Goal: Task Accomplishment & Management: Manage account settings

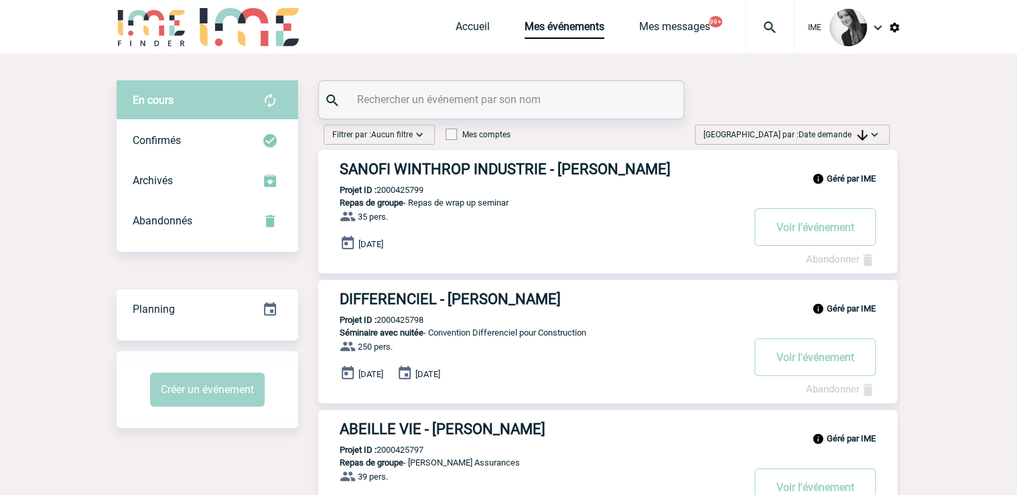
click at [835, 141] on div "Trier par : Date demande Aucun tri Date d'événement Date d'événement Date deman…" at bounding box center [792, 135] width 195 height 20
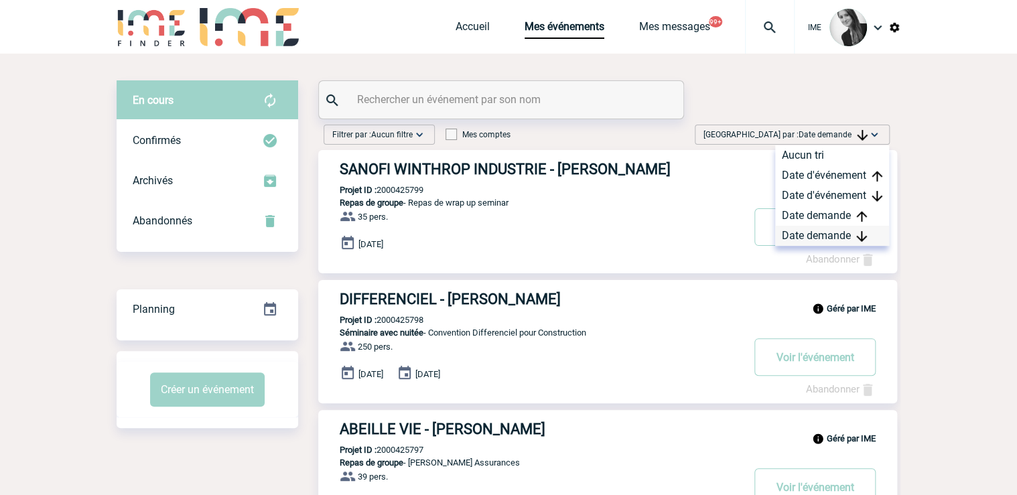
click at [825, 233] on div "Date demande" at bounding box center [832, 236] width 114 height 20
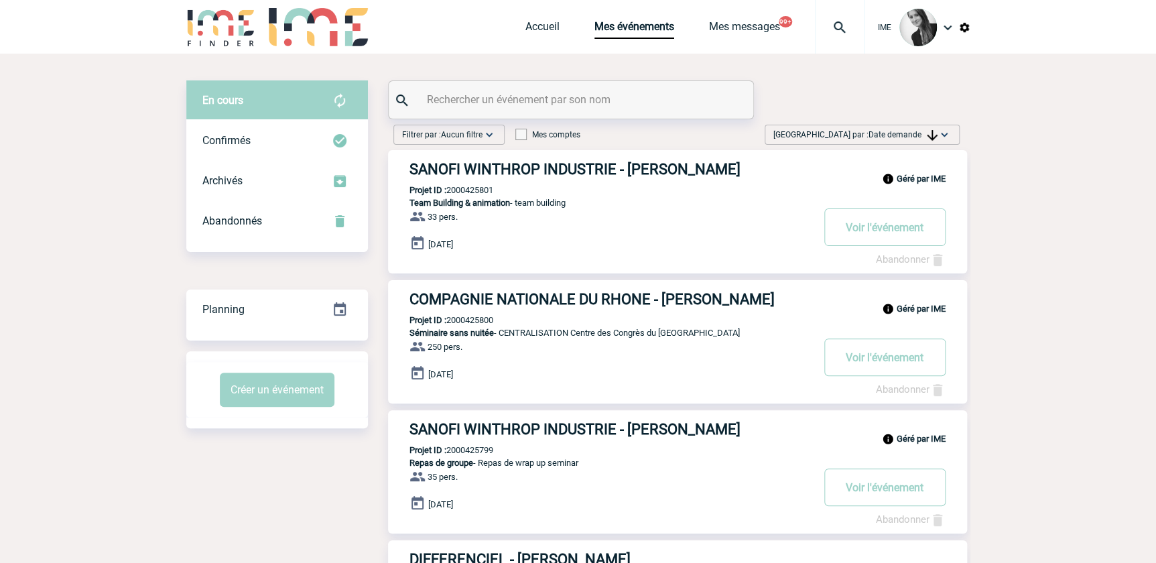
click at [938, 133] on img at bounding box center [944, 134] width 13 height 13
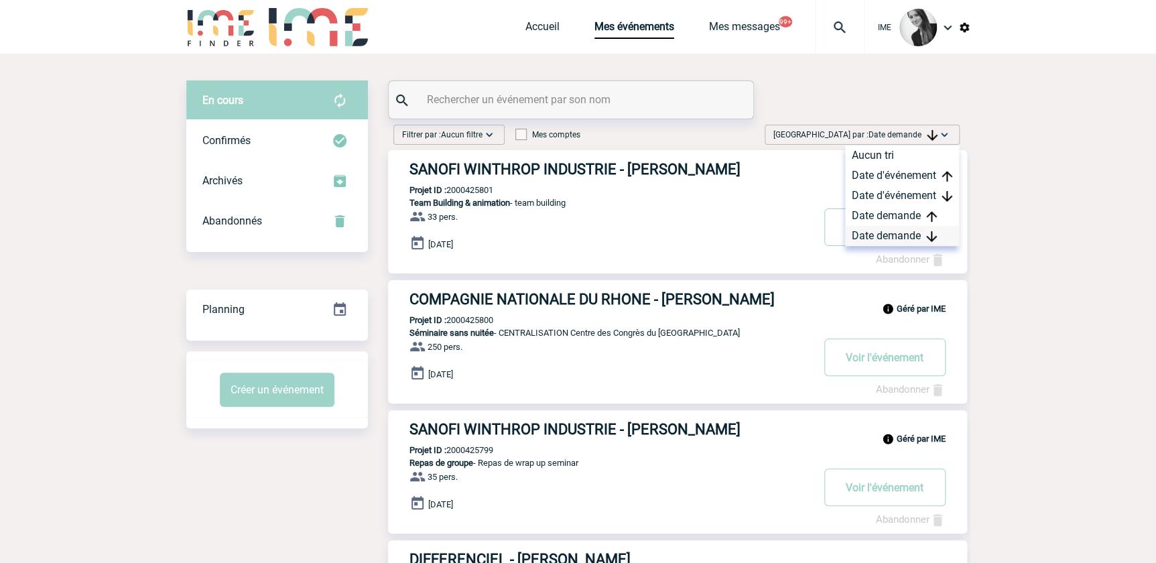
click at [915, 237] on div "Date demande" at bounding box center [902, 236] width 114 height 20
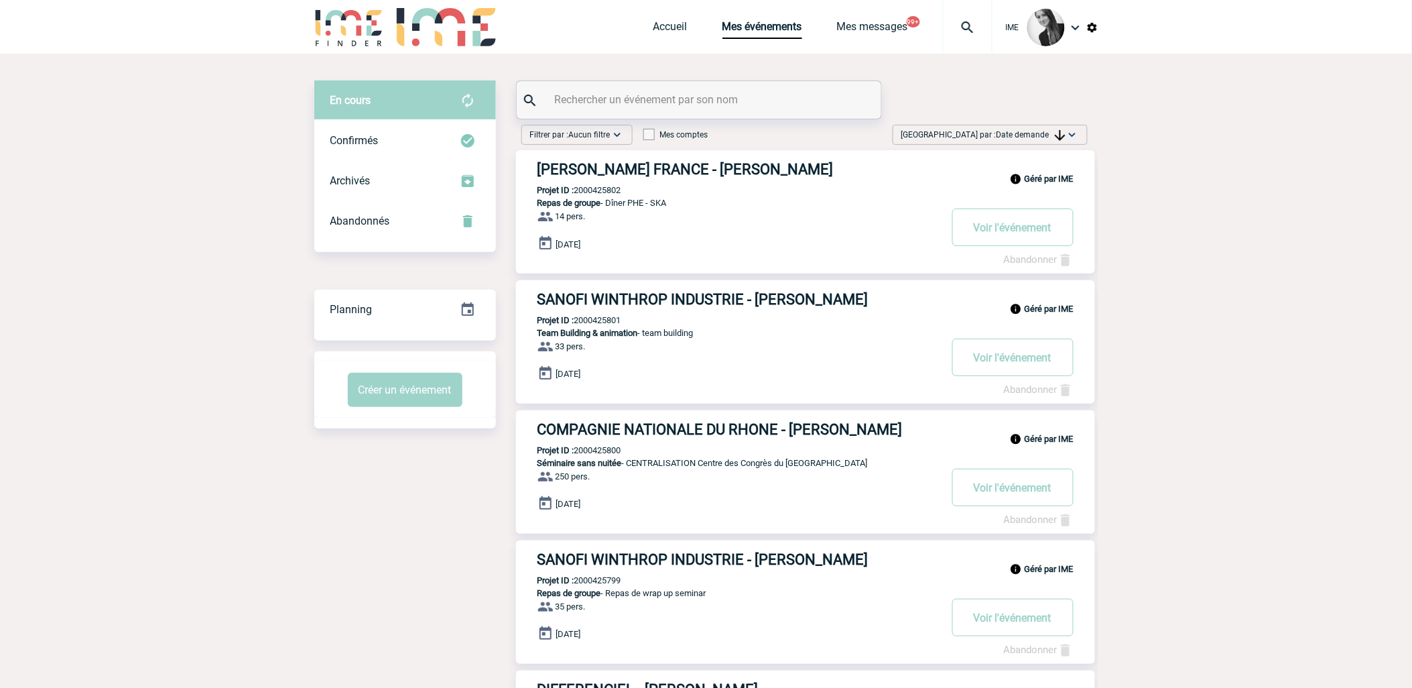
click at [1037, 134] on span "Date demande" at bounding box center [1030, 134] width 69 height 9
click at [1027, 241] on div "Date demande" at bounding box center [1030, 236] width 114 height 20
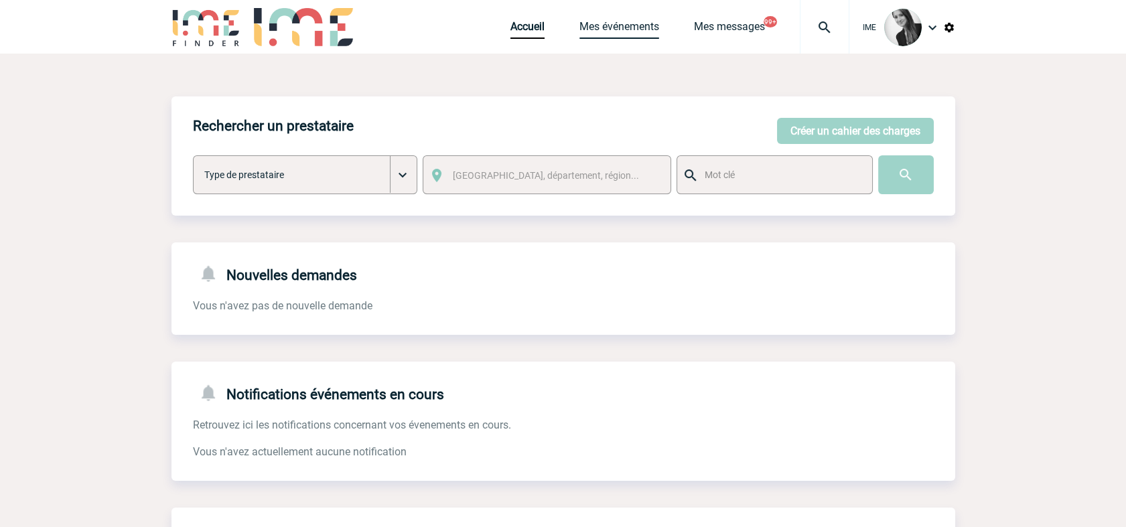
click at [619, 32] on link "Mes événements" at bounding box center [620, 29] width 80 height 19
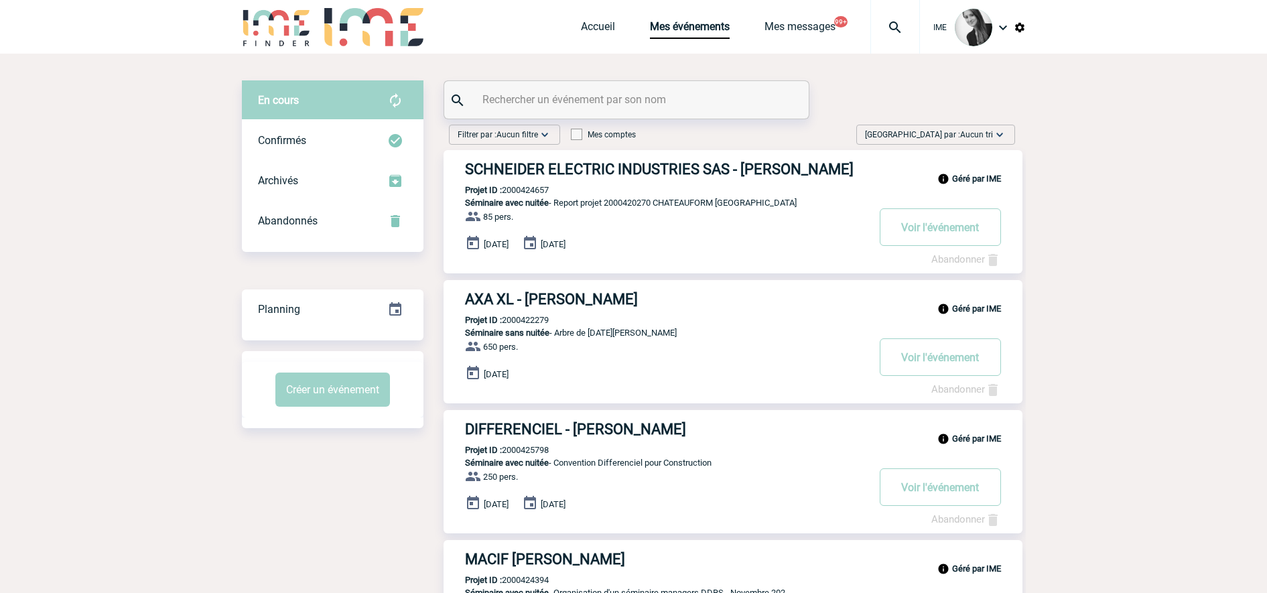
click at [1009, 131] on div "Trier par : Aucun tri Aucun tri Date d'événement Date d'événement Date demande …" at bounding box center [935, 135] width 159 height 20
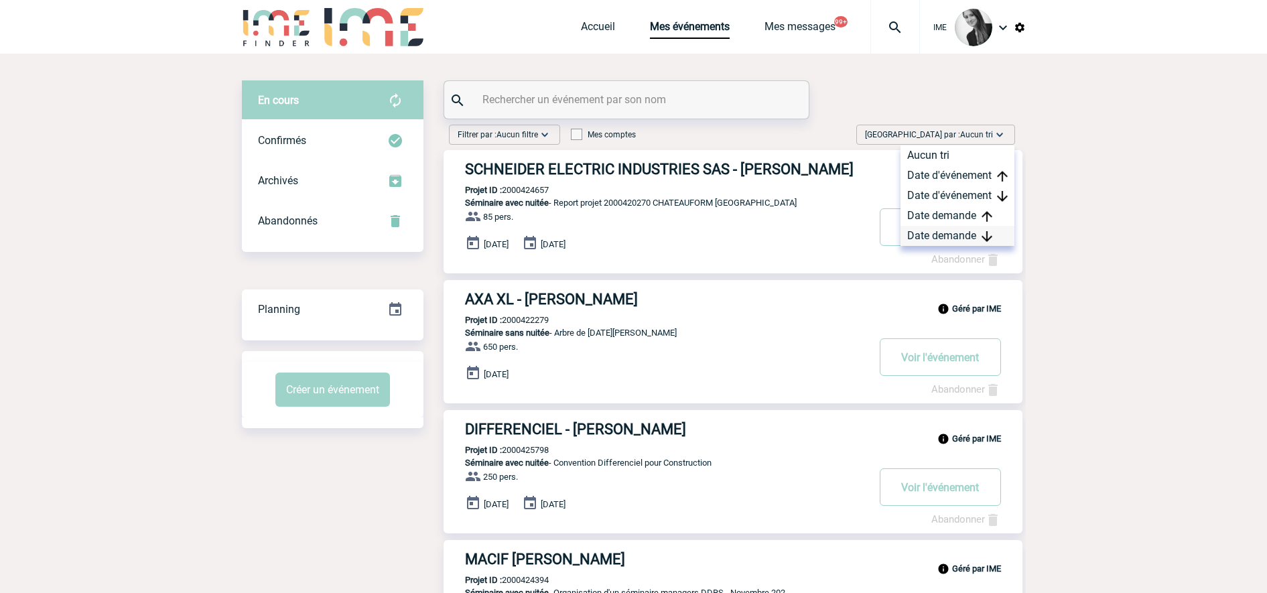
drag, startPoint x: 969, startPoint y: 240, endPoint x: 1113, endPoint y: 273, distance: 147.8
click at [969, 241] on div "Date demande" at bounding box center [958, 236] width 114 height 20
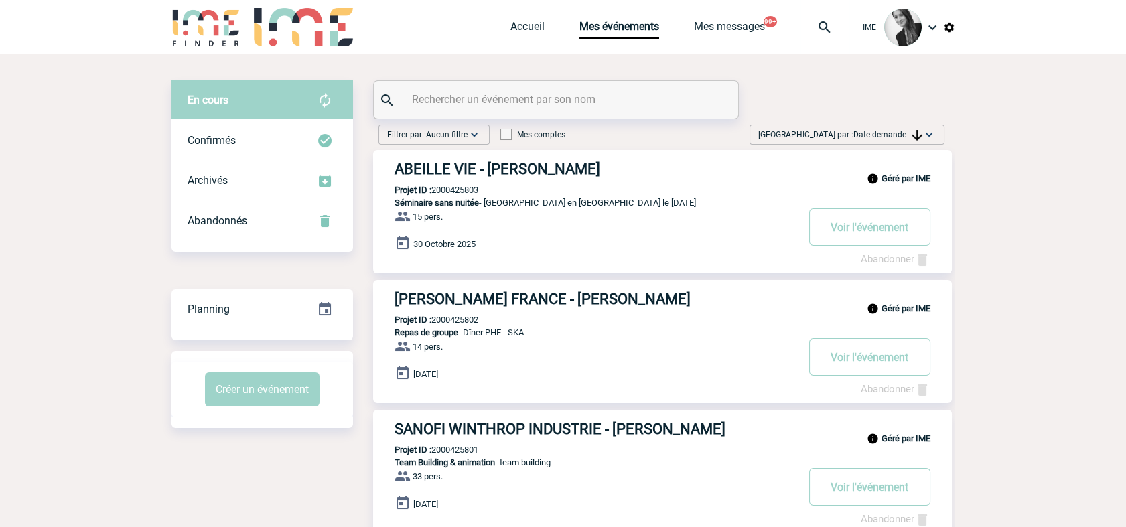
click at [850, 135] on span "Trier par : Date demande" at bounding box center [841, 134] width 164 height 13
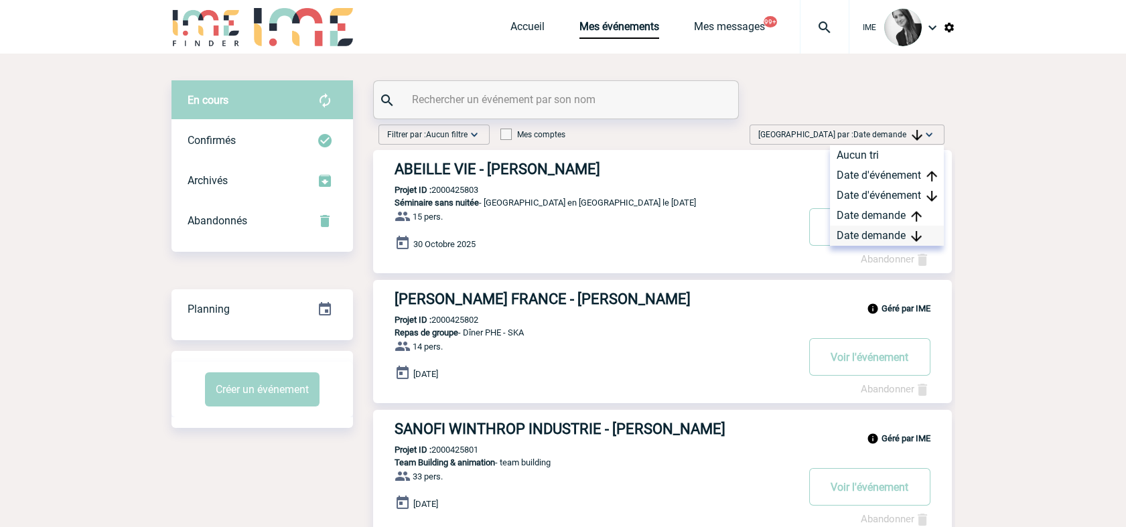
click at [842, 238] on div "Date demande" at bounding box center [887, 236] width 114 height 20
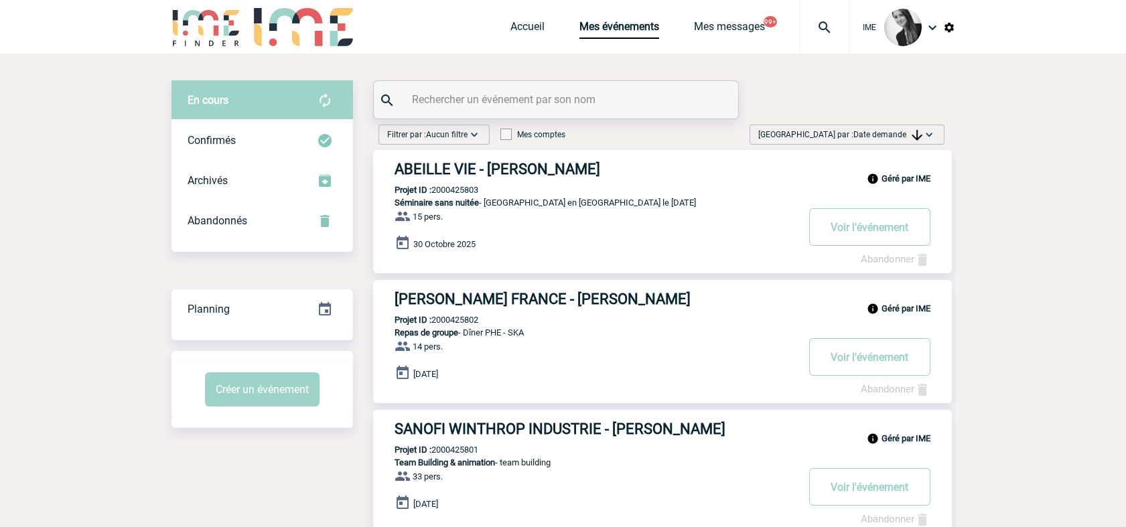
drag, startPoint x: 879, startPoint y: 130, endPoint x: 881, endPoint y: 190, distance: 60.3
click at [879, 131] on span "Date demande" at bounding box center [888, 134] width 69 height 9
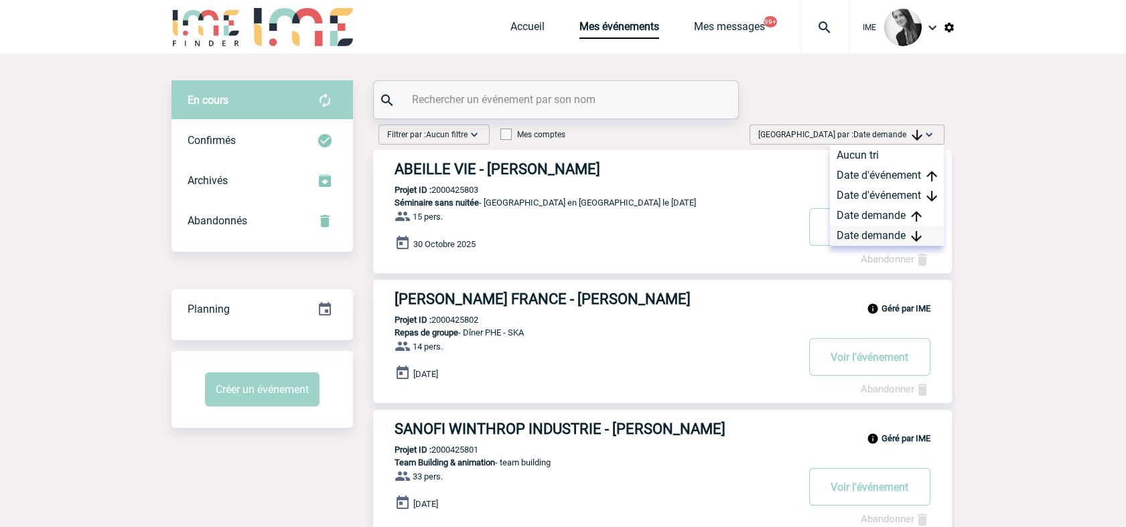
click at [874, 236] on div "Date demande" at bounding box center [887, 236] width 114 height 20
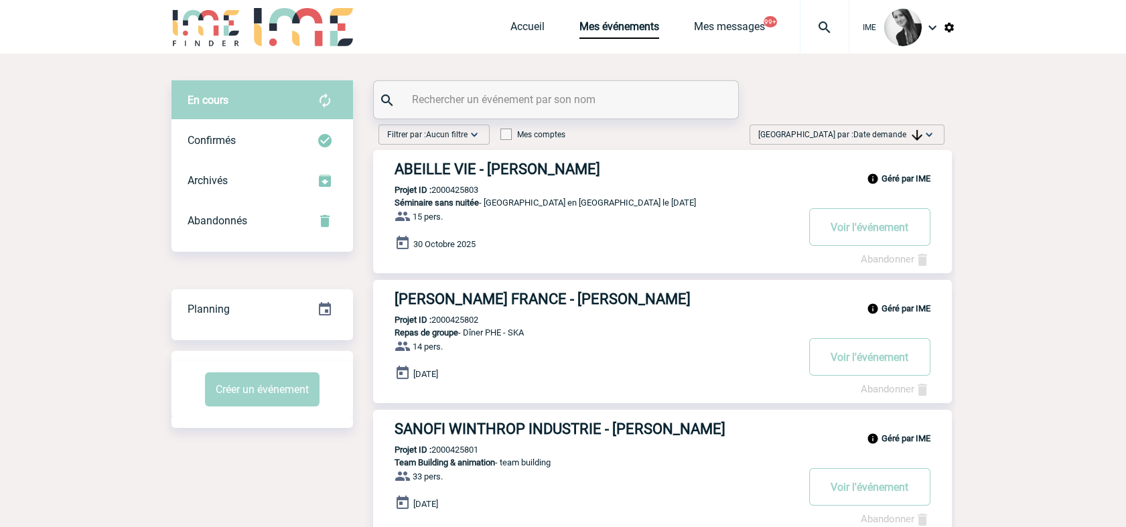
click at [886, 128] on span "Trier par : Date demande" at bounding box center [841, 134] width 164 height 13
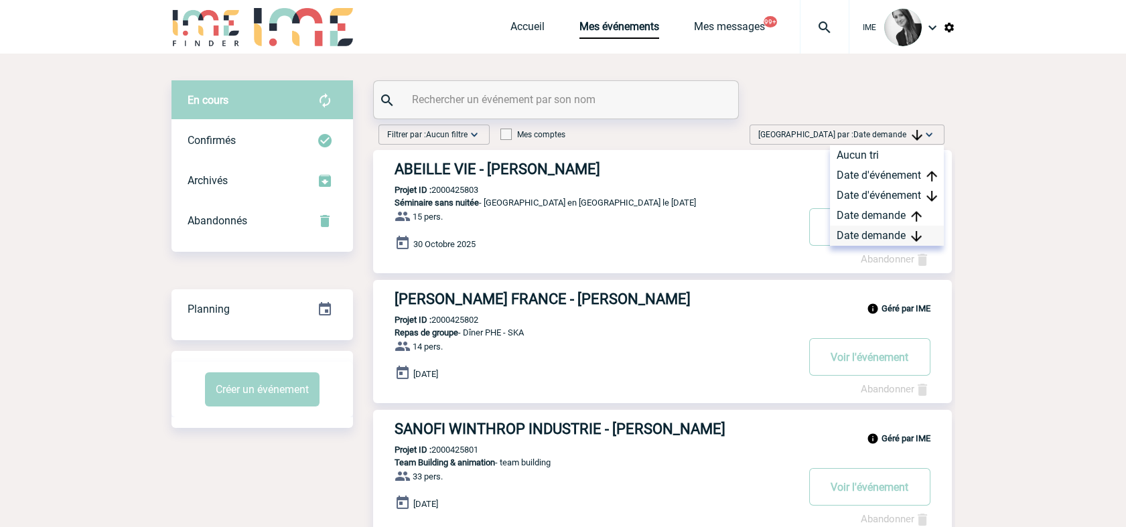
click at [900, 226] on div "Date demande" at bounding box center [887, 236] width 114 height 20
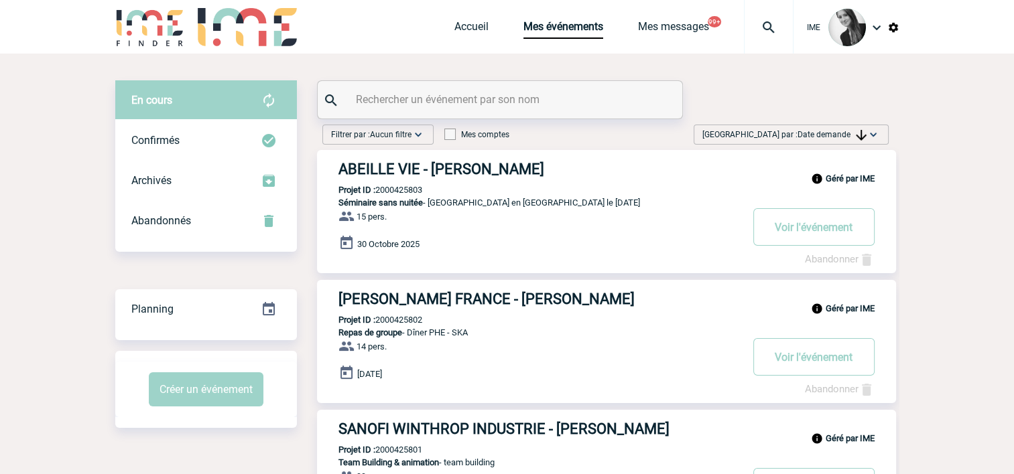
click at [842, 134] on span "Date demande" at bounding box center [831, 134] width 69 height 9
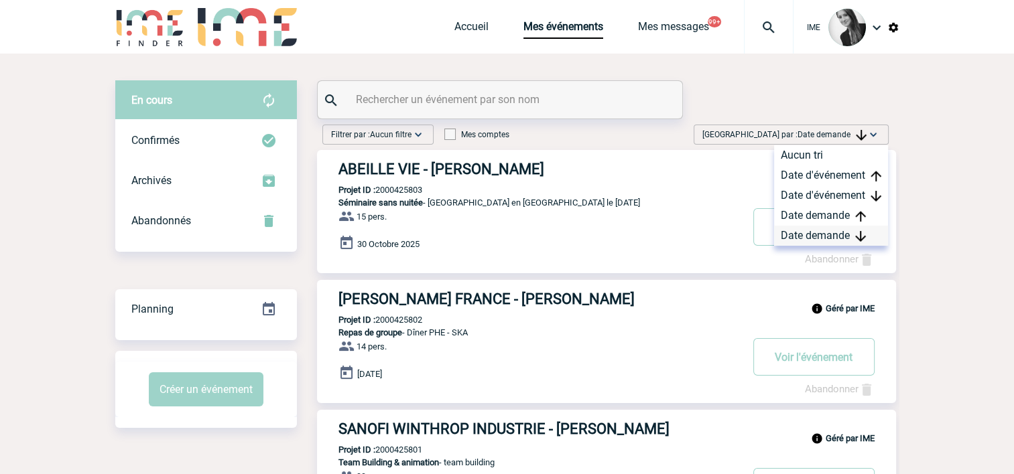
click at [844, 236] on div "Date demande" at bounding box center [831, 236] width 114 height 20
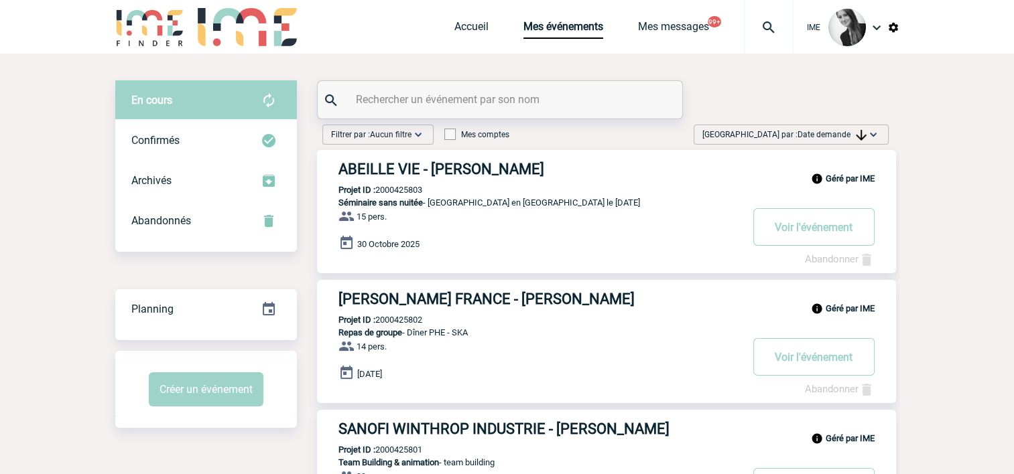
drag, startPoint x: 834, startPoint y: 136, endPoint x: 835, endPoint y: 168, distance: 32.2
click at [834, 136] on span "Date demande" at bounding box center [831, 134] width 69 height 9
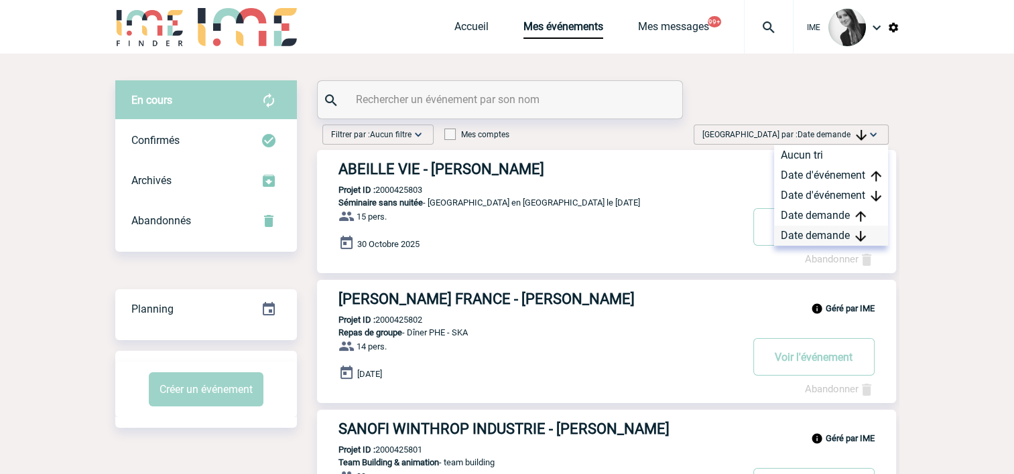
click at [797, 239] on div "Date demande" at bounding box center [831, 236] width 114 height 20
